Goal: Task Accomplishment & Management: Manage account settings

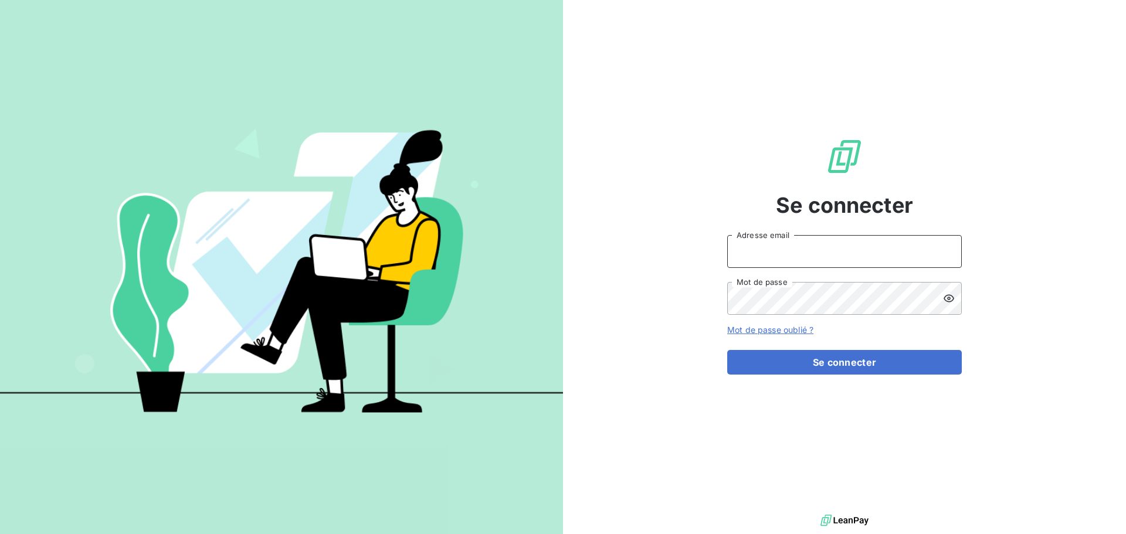
type input "[PERSON_NAME][EMAIL_ADDRESS][DOMAIN_NAME]"
drag, startPoint x: 755, startPoint y: 236, endPoint x: 763, endPoint y: 250, distance: 16.3
click at [755, 236] on input "[PERSON_NAME][EMAIL_ADDRESS][DOMAIN_NAME]" at bounding box center [844, 251] width 235 height 33
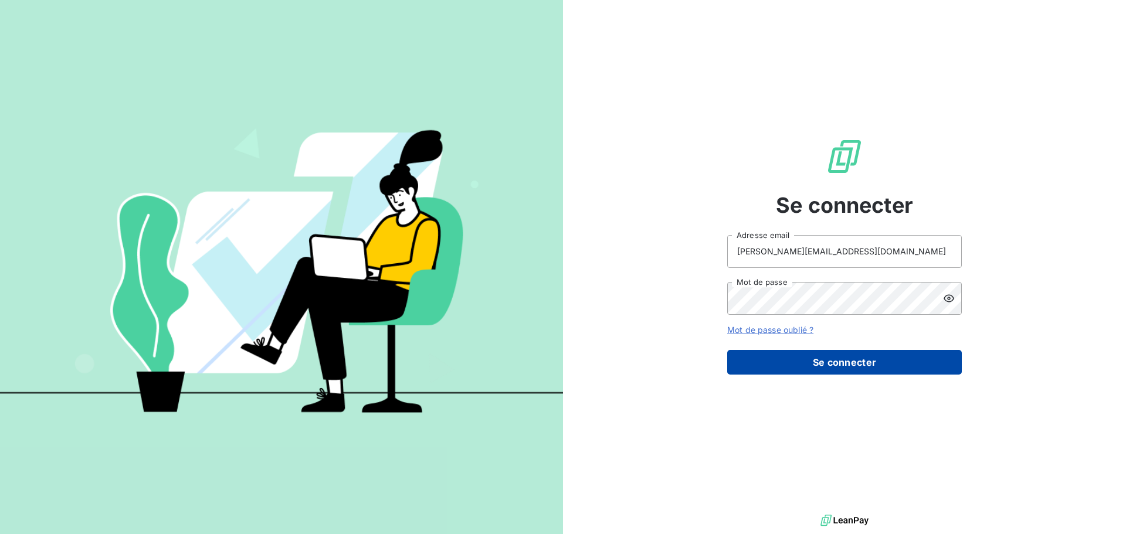
click at [815, 369] on button "Se connecter" at bounding box center [844, 362] width 235 height 25
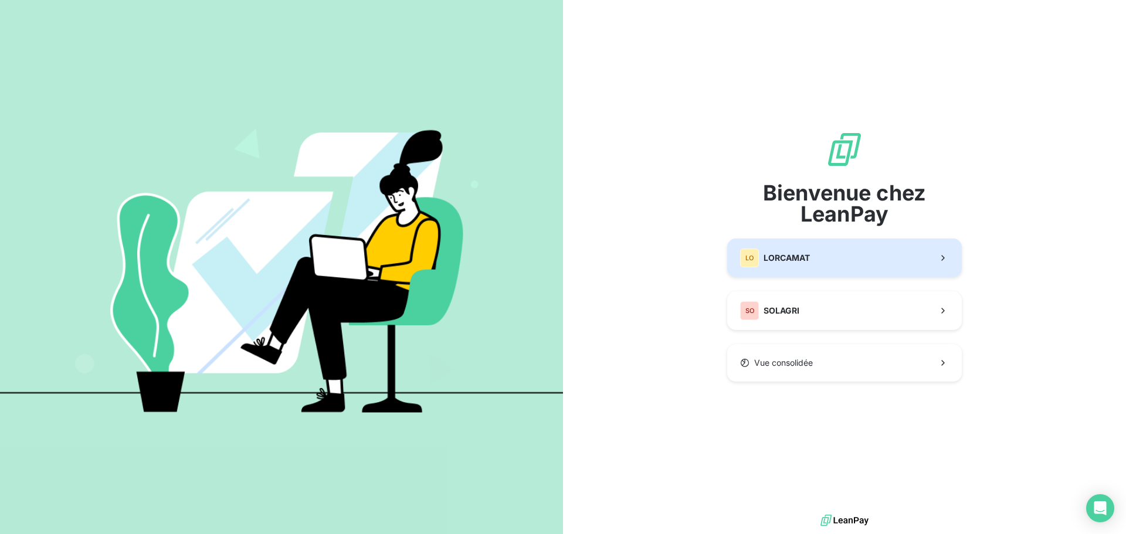
click at [802, 242] on button "LO LORCAMAT" at bounding box center [844, 258] width 235 height 39
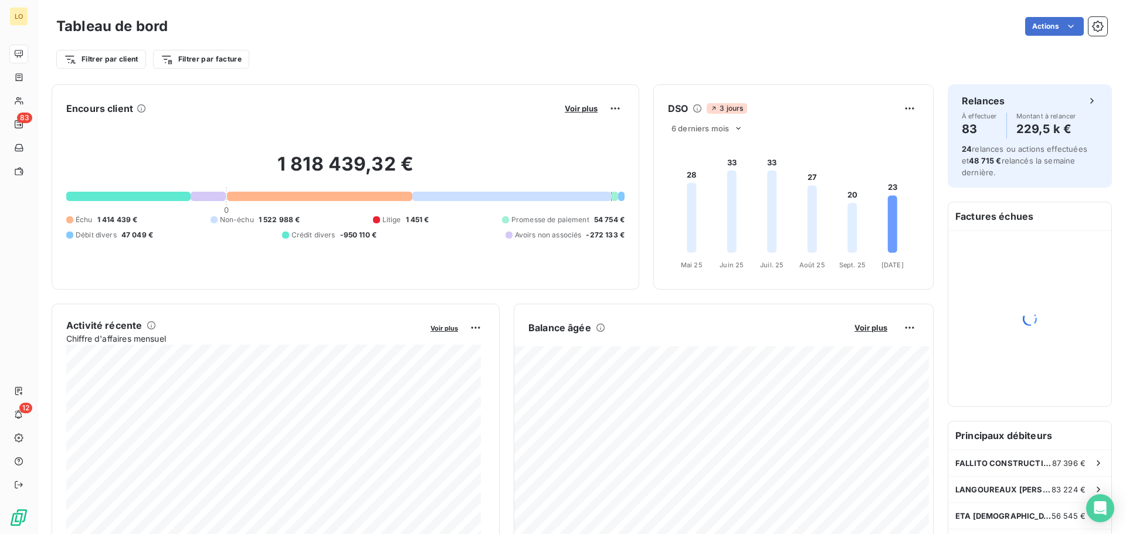
click at [373, 218] on div at bounding box center [376, 219] width 7 height 7
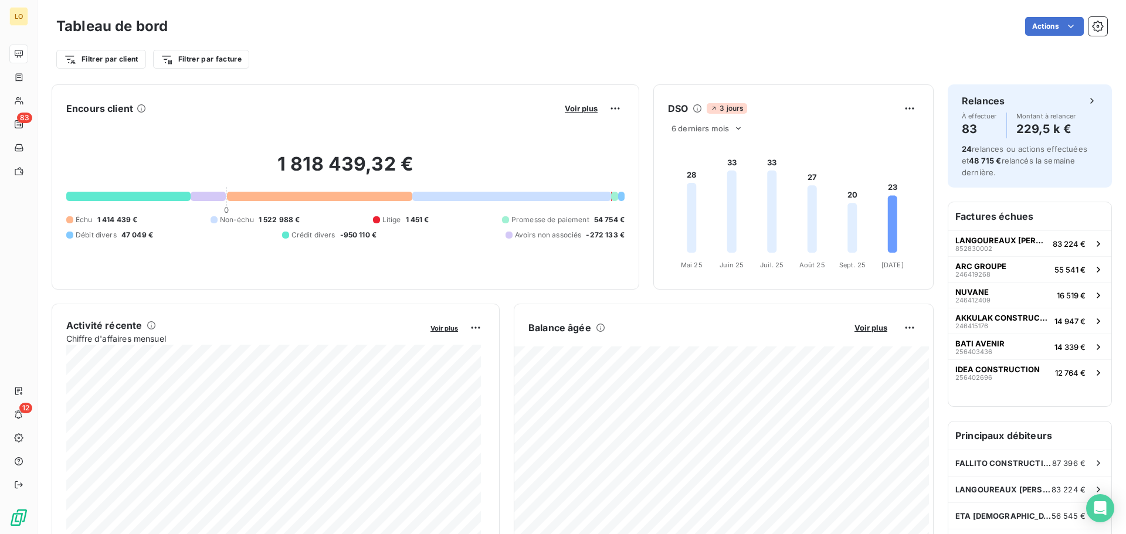
drag, startPoint x: 25, startPoint y: 283, endPoint x: 25, endPoint y: 360, distance: 76.8
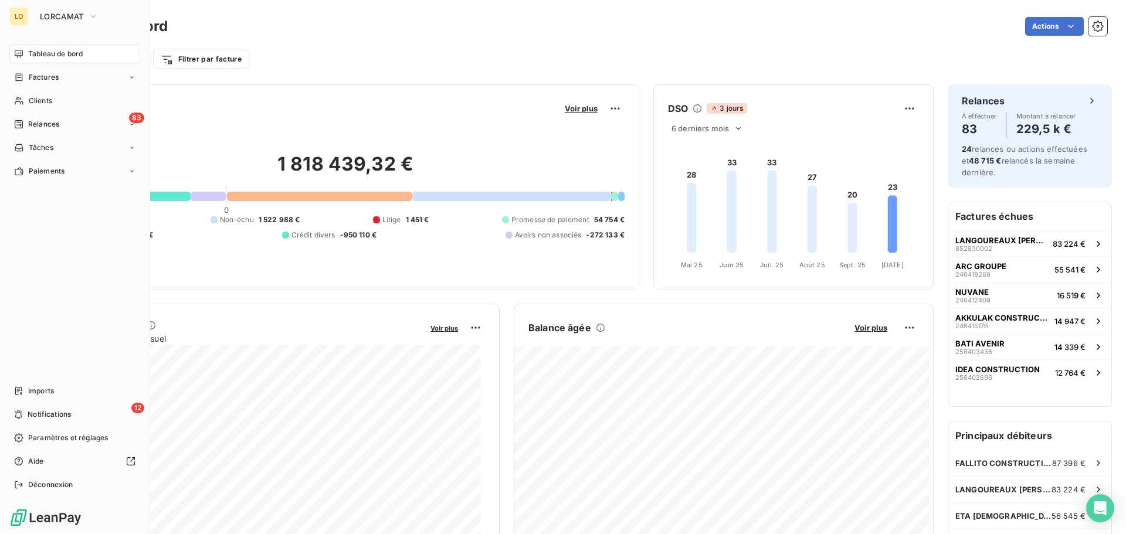
drag, startPoint x: 25, startPoint y: 360, endPoint x: 30, endPoint y: 427, distance: 67.7
click at [30, 427] on nav "Imports 12 Notifications Paramètres et réglages Aide Déconnexion" at bounding box center [74, 438] width 131 height 113
click at [35, 421] on div "12 Notifications" at bounding box center [74, 414] width 131 height 19
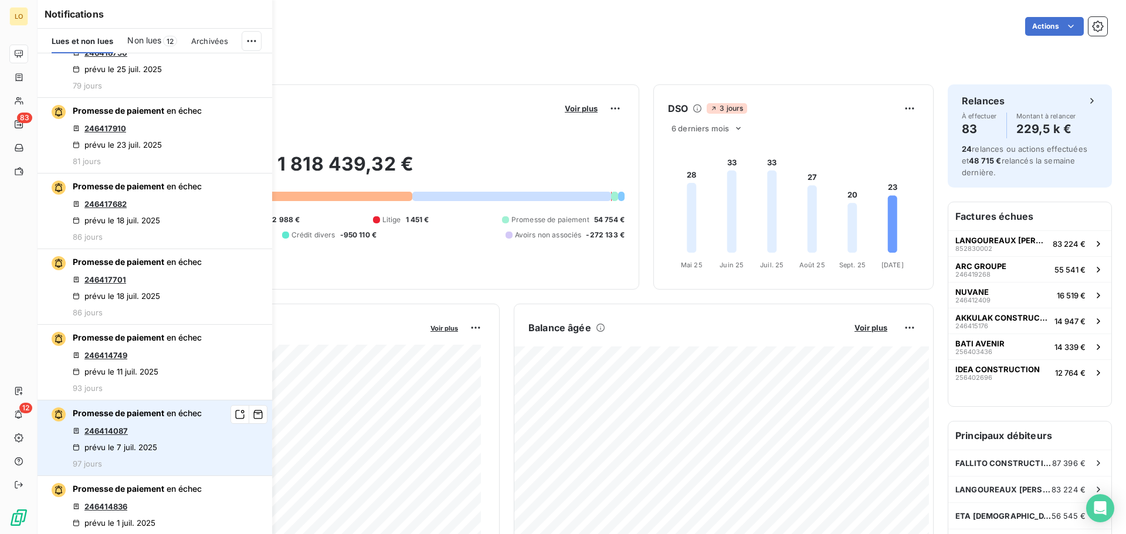
scroll to position [3754, 0]
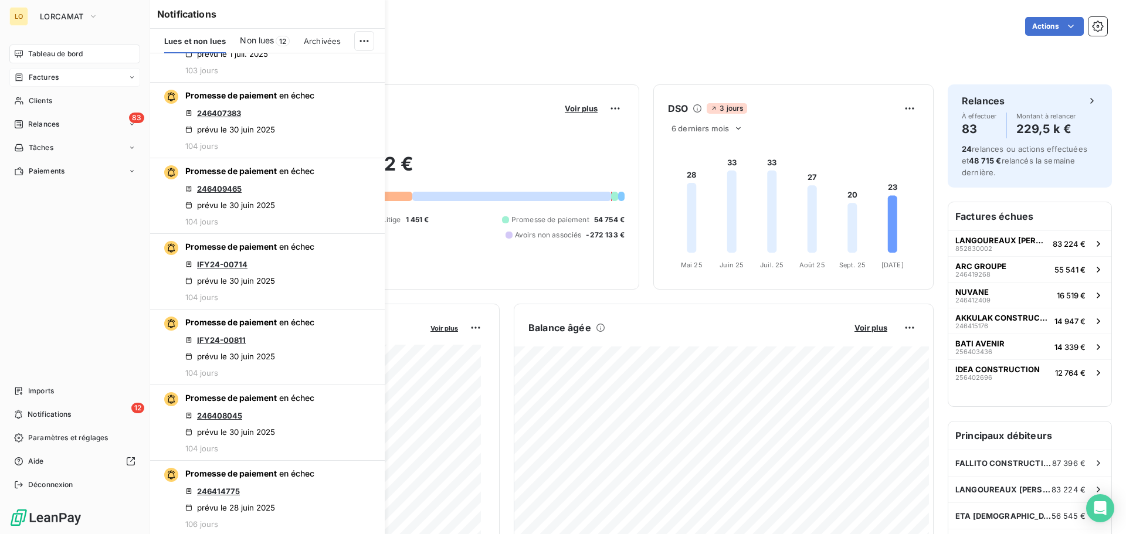
click at [22, 72] on div "Factures" at bounding box center [74, 77] width 131 height 19
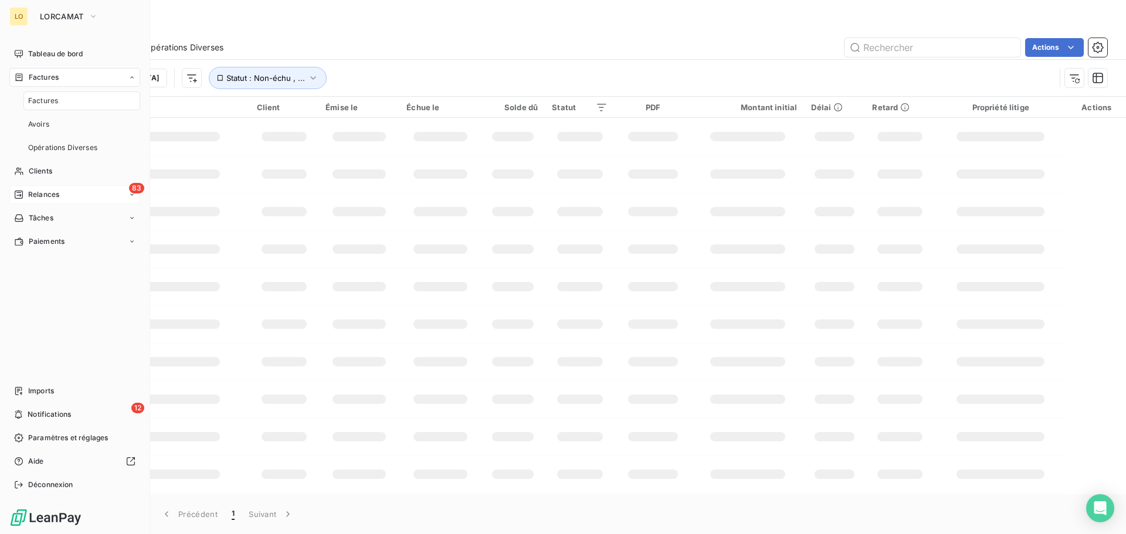
click at [46, 193] on span "Relances" at bounding box center [43, 194] width 31 height 11
click at [65, 146] on span "À effectuer" at bounding box center [47, 148] width 38 height 11
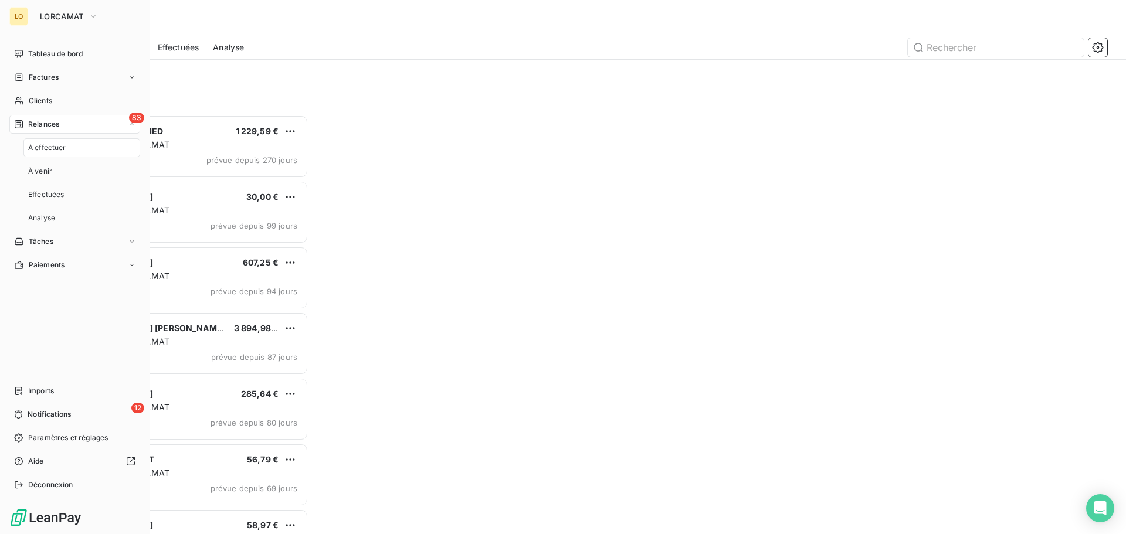
scroll to position [411, 243]
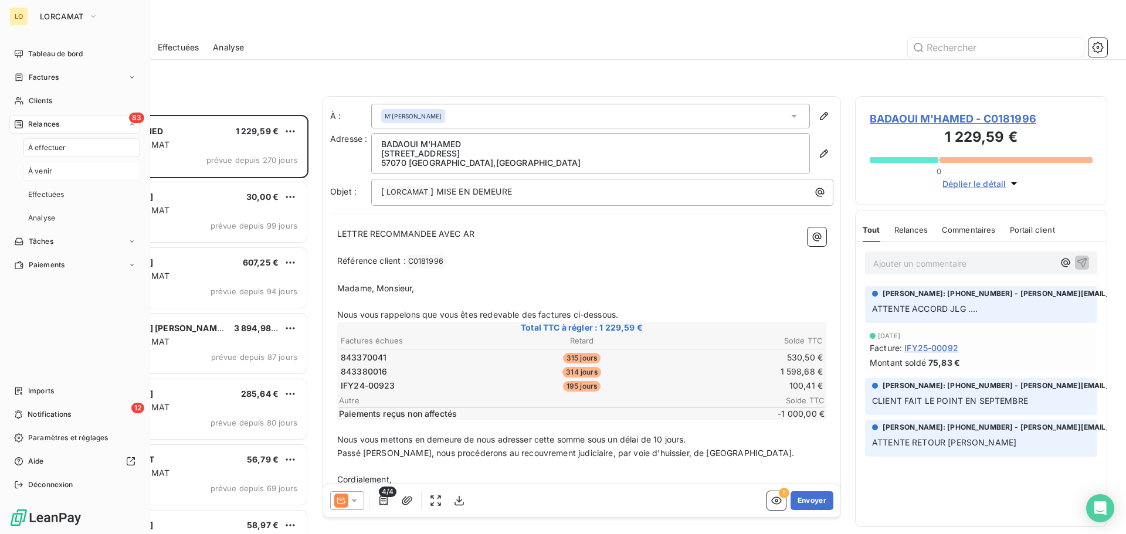
click at [47, 169] on span "À venir" at bounding box center [40, 171] width 24 height 11
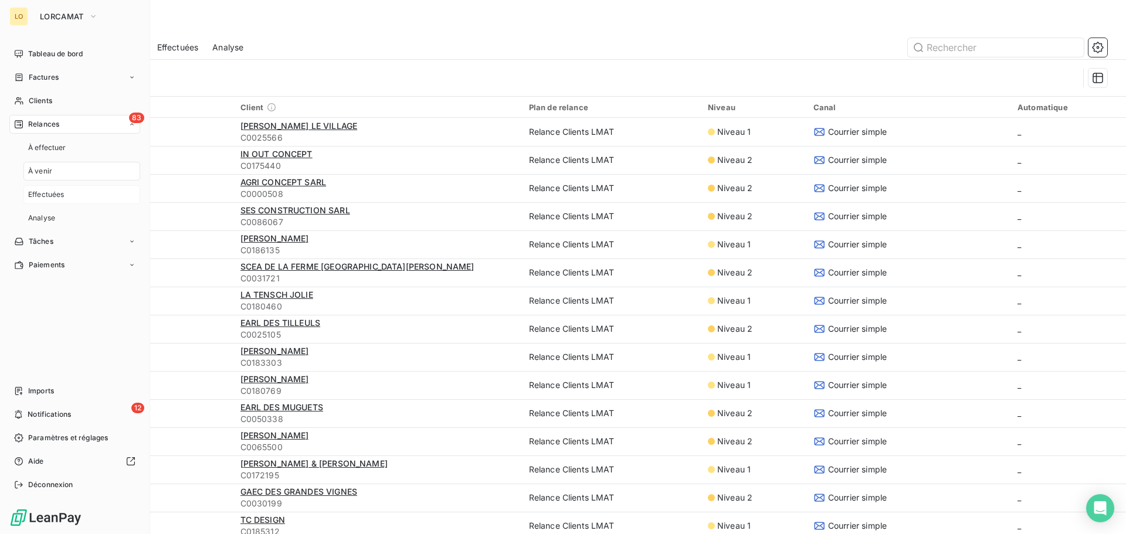
click at [46, 195] on span "Effectuées" at bounding box center [46, 194] width 36 height 11
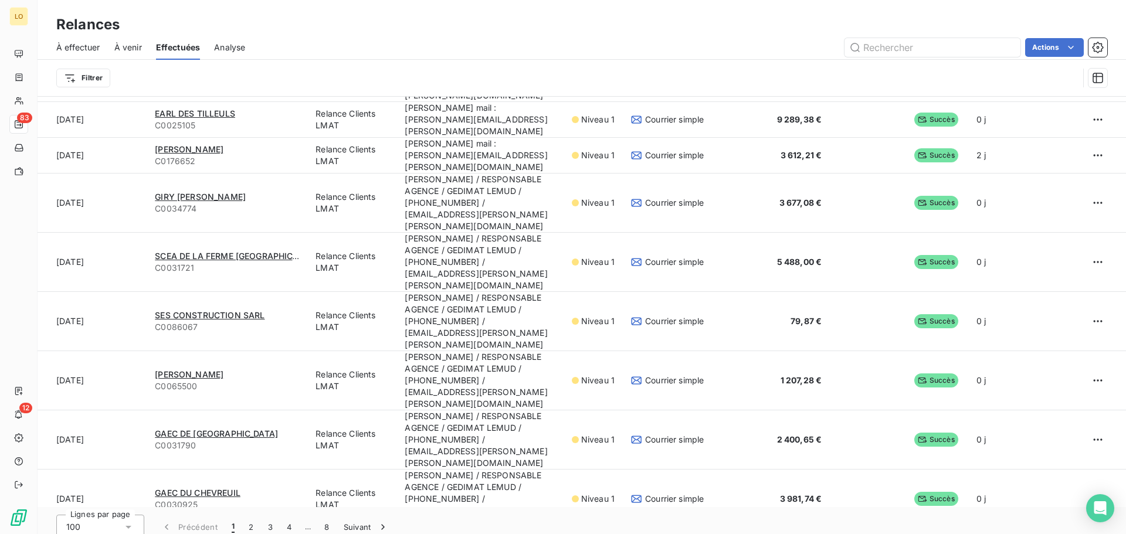
scroll to position [40, 0]
